Goal: Unclear: Unclear

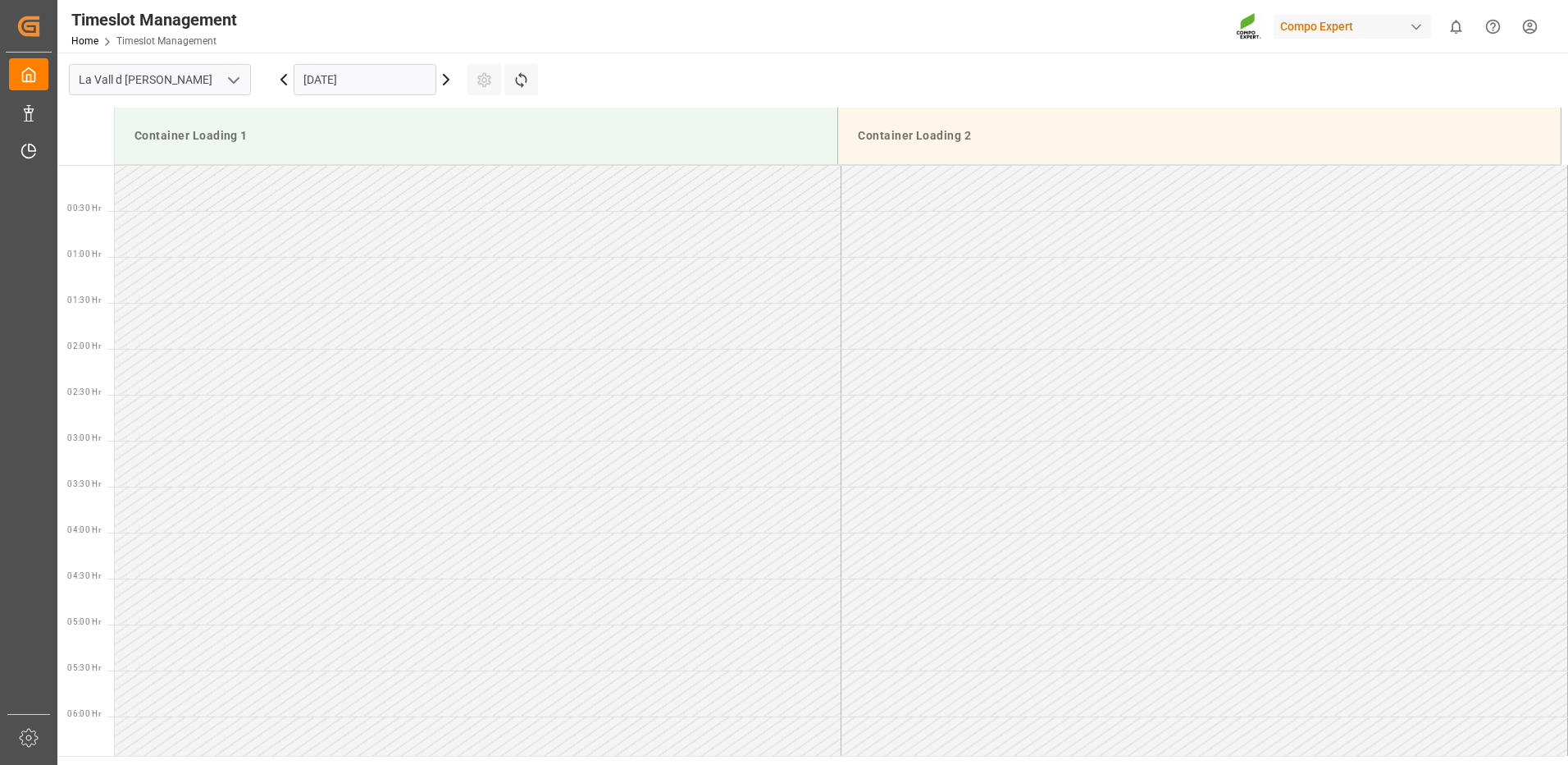
scroll to position [889, 0]
